Goal: Register for event/course

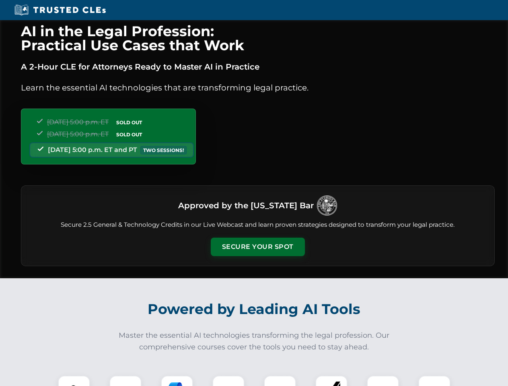
click at [257, 247] on button "Secure Your Spot" at bounding box center [258, 247] width 94 height 18
click at [74, 381] on img at bounding box center [73, 391] width 23 height 23
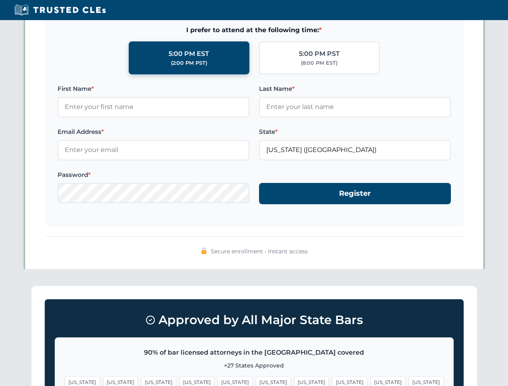
click at [294, 381] on span "[US_STATE]" at bounding box center [311, 382] width 35 height 12
click at [370, 381] on span "[US_STATE]" at bounding box center [387, 382] width 35 height 12
